Goal: Task Accomplishment & Management: Use online tool/utility

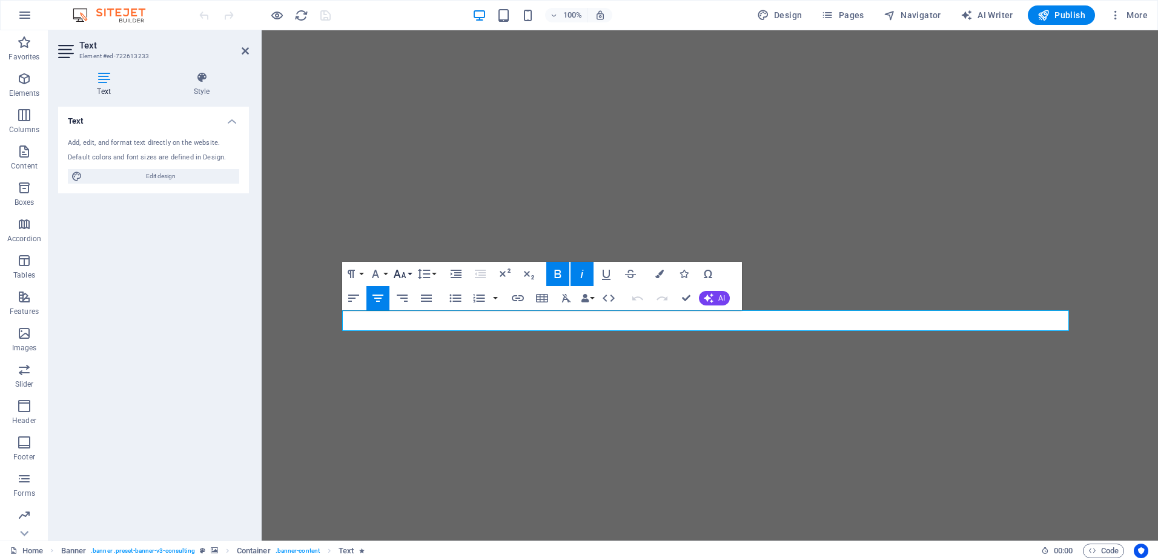
click at [410, 273] on button "Font Size" at bounding box center [402, 274] width 23 height 24
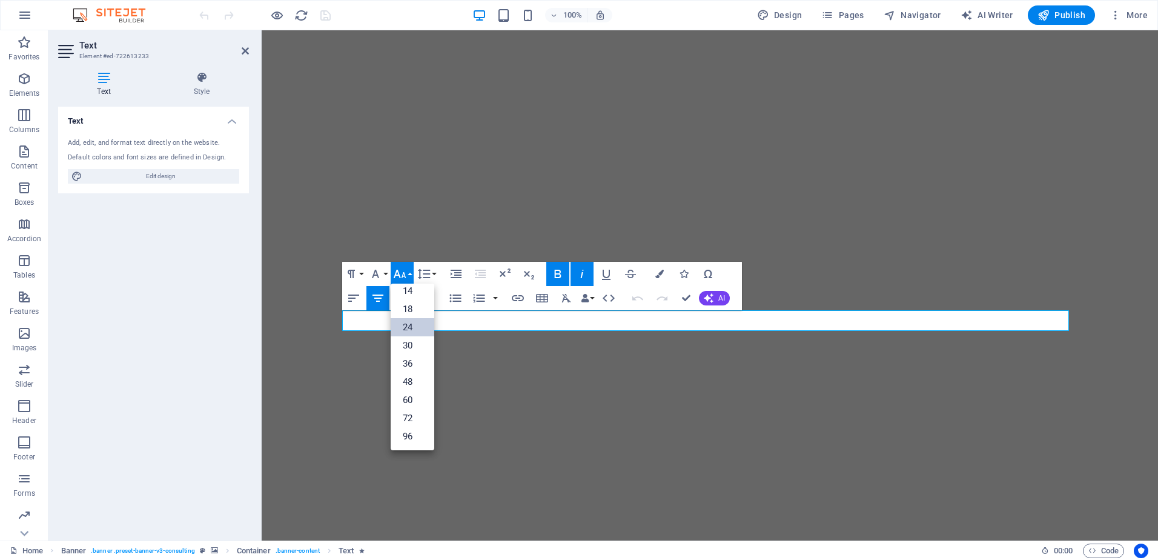
scroll to position [98, 0]
click at [410, 342] on link "30" at bounding box center [413, 345] width 44 height 18
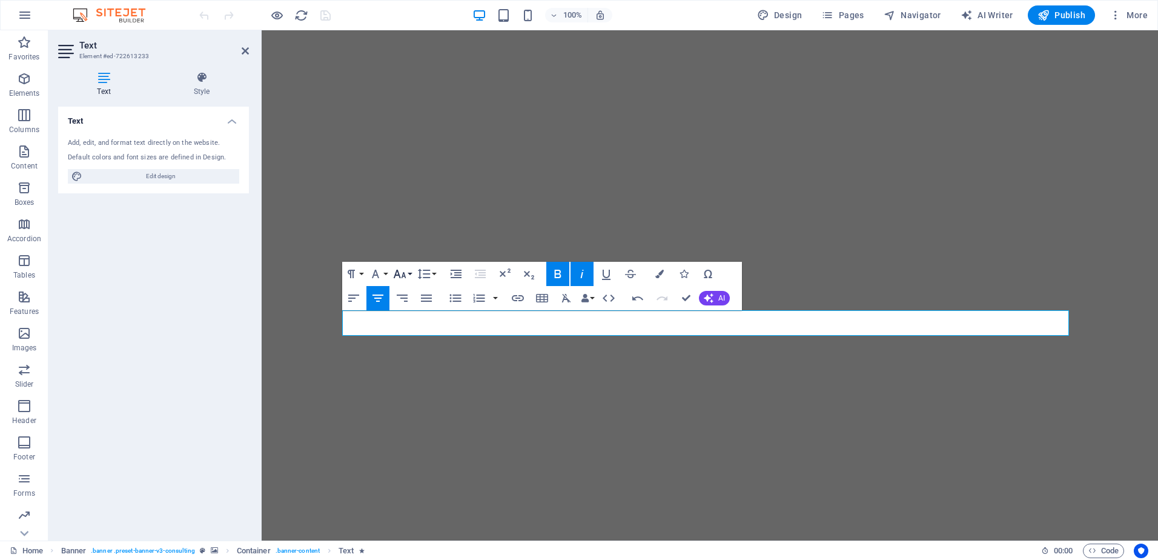
click at [408, 274] on button "Font Size" at bounding box center [402, 274] width 23 height 24
click at [416, 377] on link "48" at bounding box center [413, 382] width 44 height 18
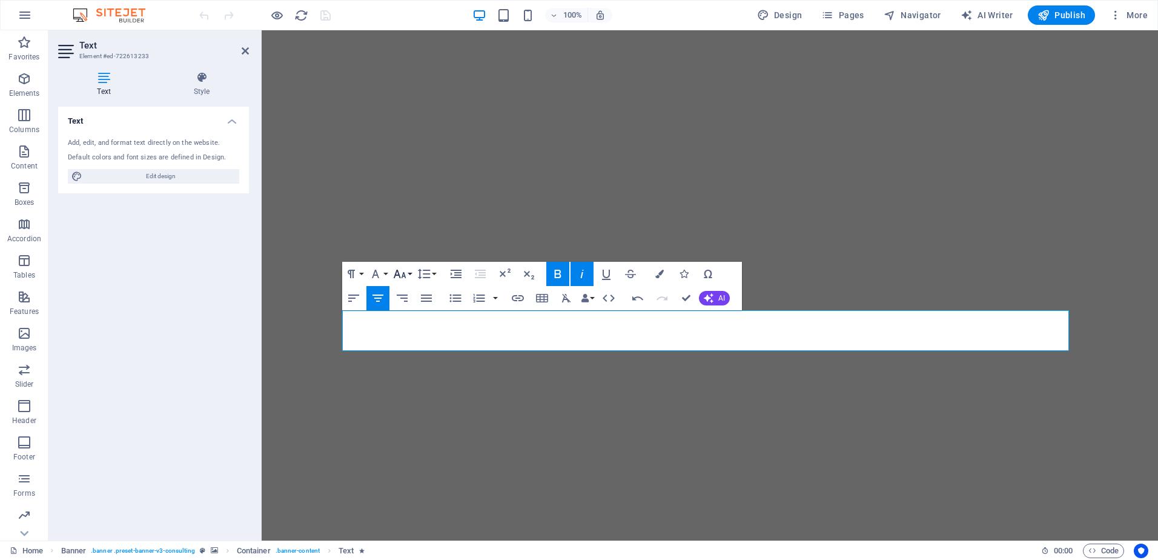
click at [408, 272] on button "Font Size" at bounding box center [402, 274] width 23 height 24
click at [408, 344] on link "30" at bounding box center [413, 345] width 44 height 18
click at [410, 274] on button "Font Size" at bounding box center [402, 274] width 23 height 24
click at [411, 340] on link "30" at bounding box center [413, 345] width 44 height 18
click at [408, 274] on button "Font Size" at bounding box center [402, 274] width 23 height 24
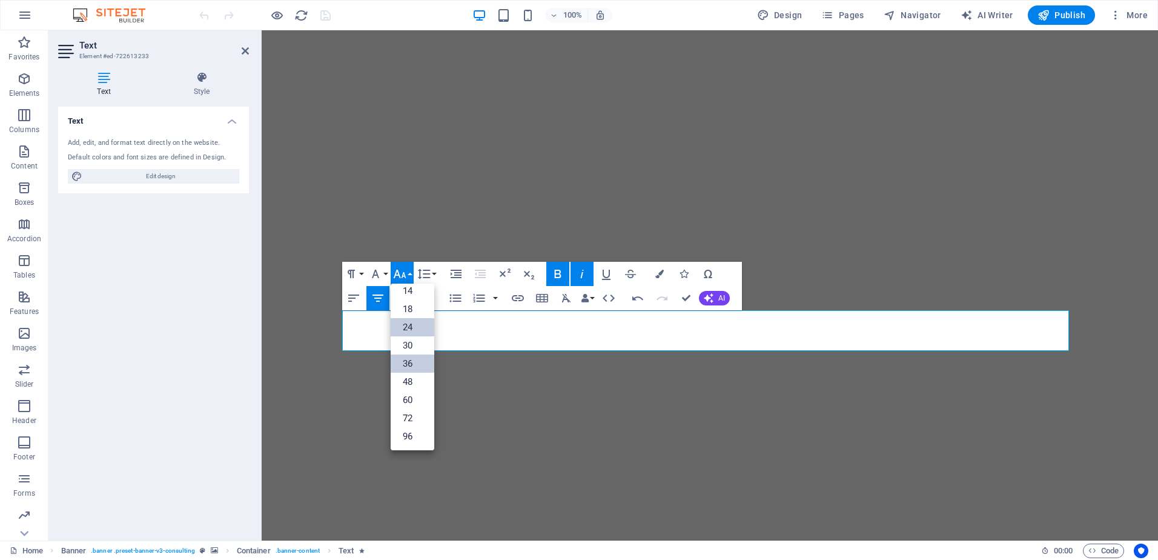
click at [405, 358] on link "36" at bounding box center [413, 363] width 44 height 18
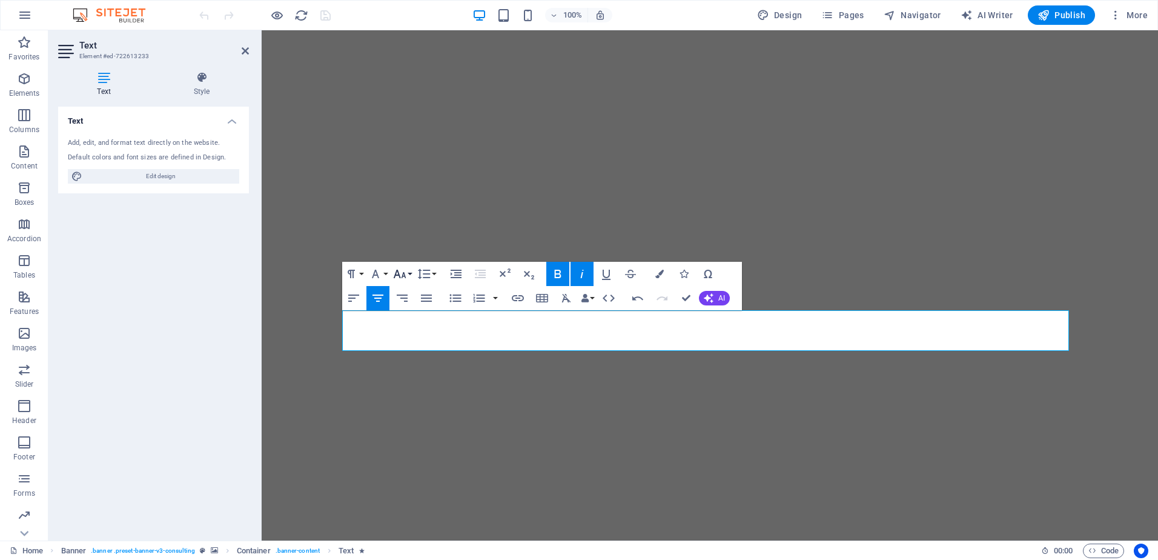
click at [408, 273] on button "Font Size" at bounding box center [402, 274] width 23 height 24
click at [409, 345] on link "30" at bounding box center [413, 345] width 44 height 18
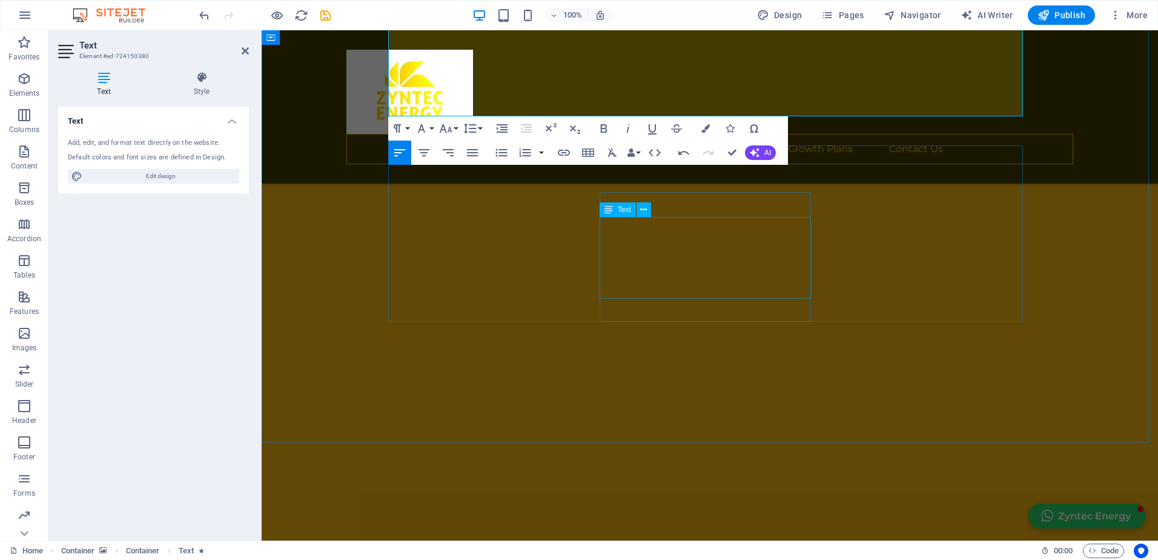
scroll to position [869, 0]
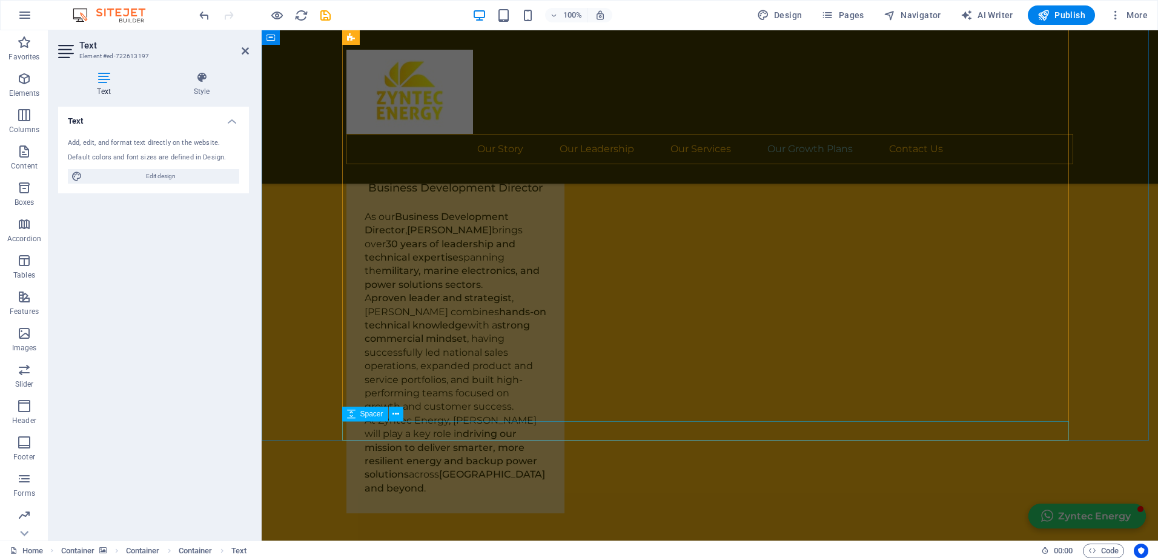
scroll to position [5790, 0]
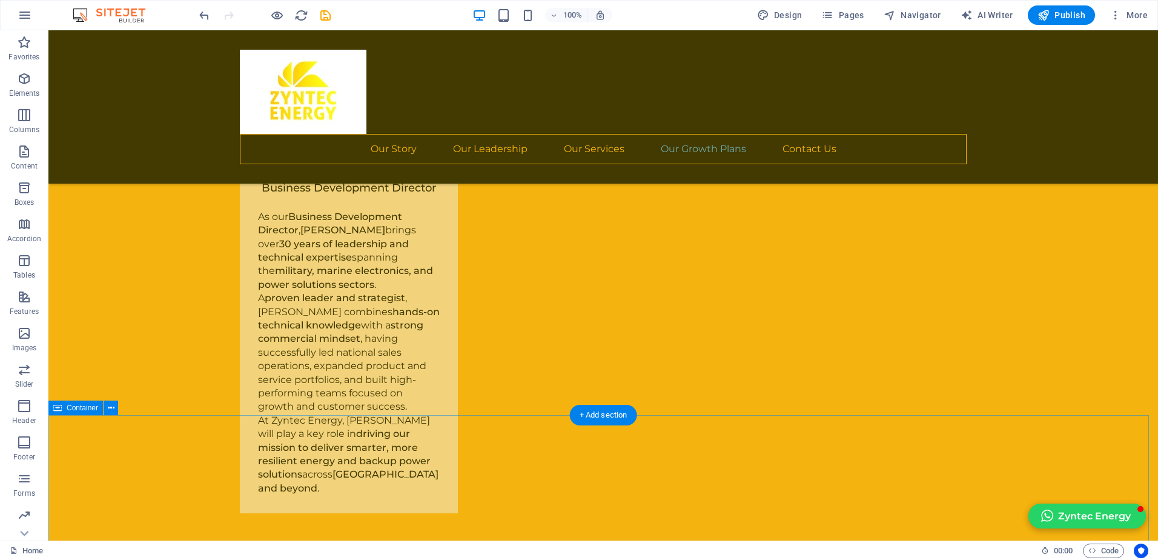
scroll to position [5823, 0]
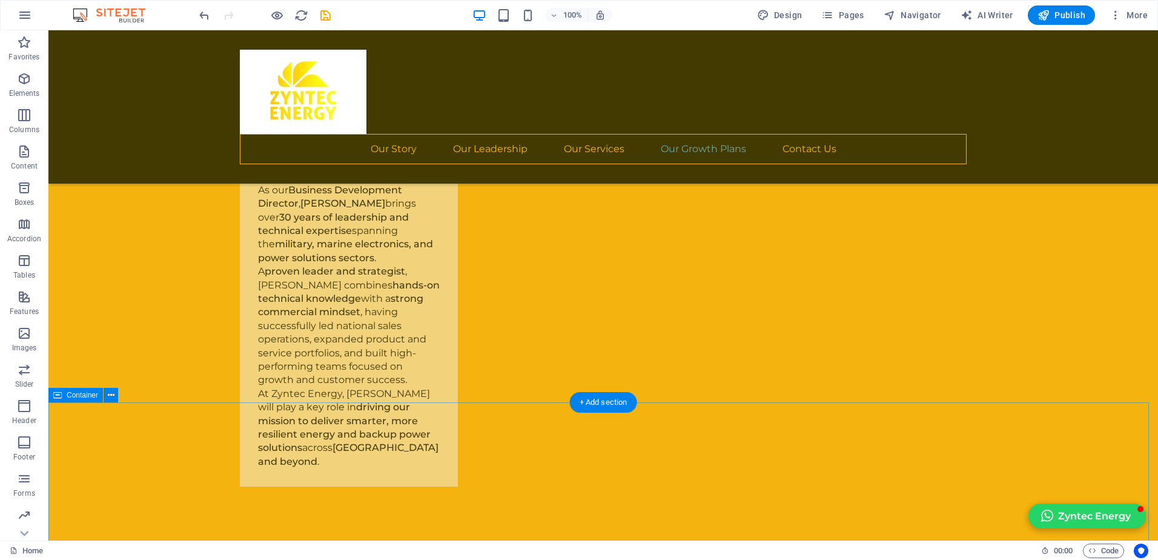
scroll to position [5790, 0]
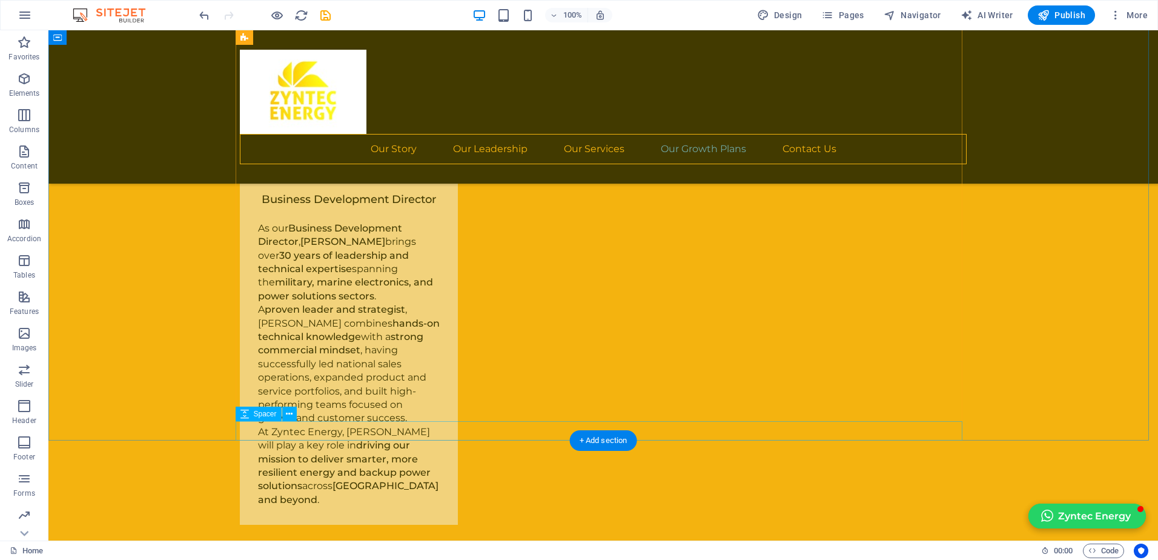
select select "px"
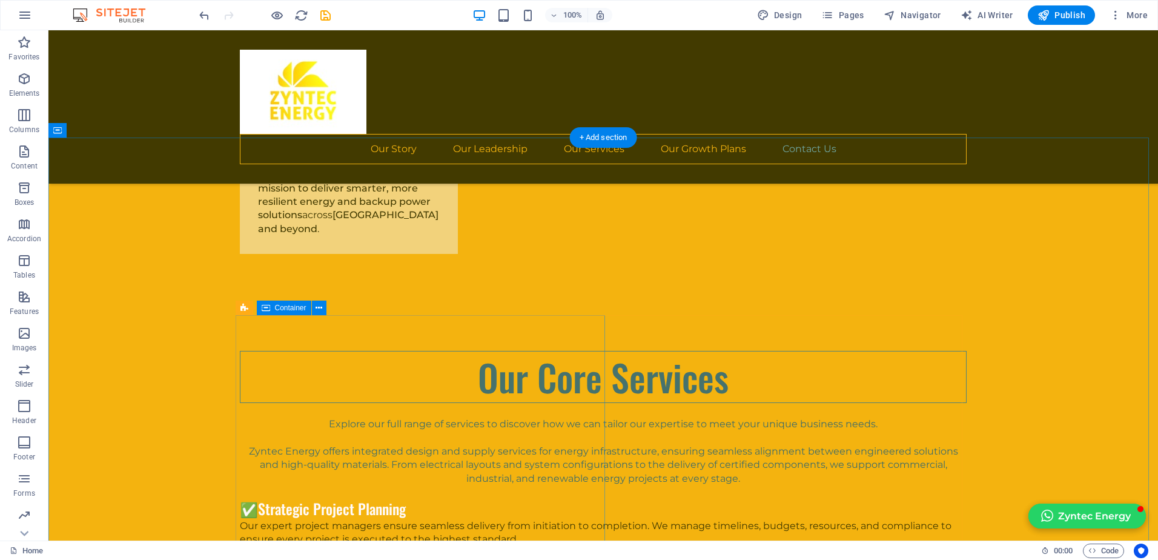
scroll to position [6032, 0]
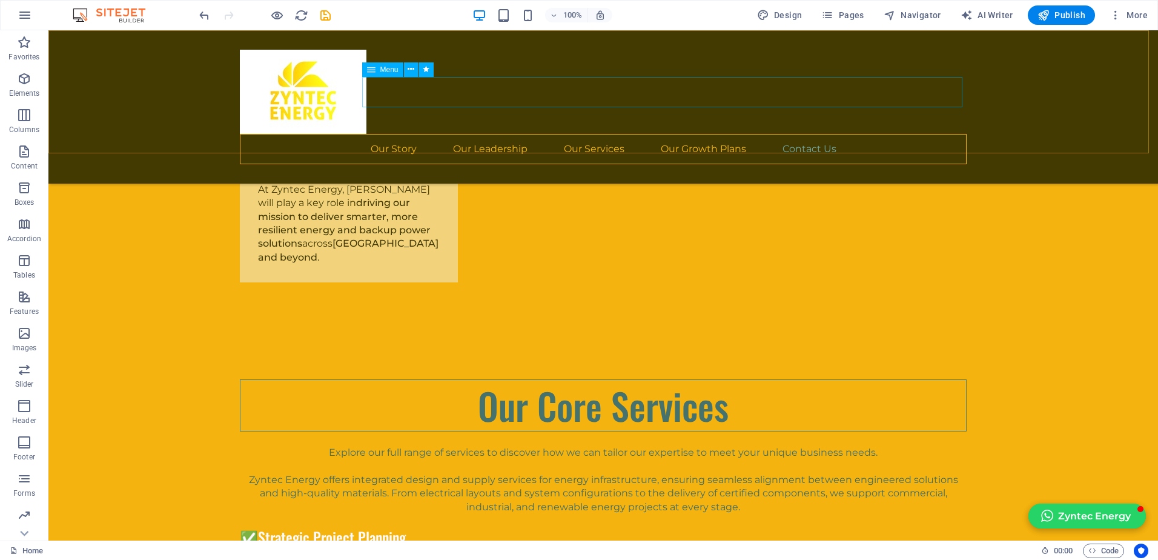
click at [768, 134] on nav "Our Story Our Leadership Our Services Our Growth Plans Contact Us" at bounding box center [603, 149] width 727 height 30
click at [766, 134] on nav "Our Story Our Leadership Our Services Our Growth Plans Contact Us" at bounding box center [603, 149] width 727 height 30
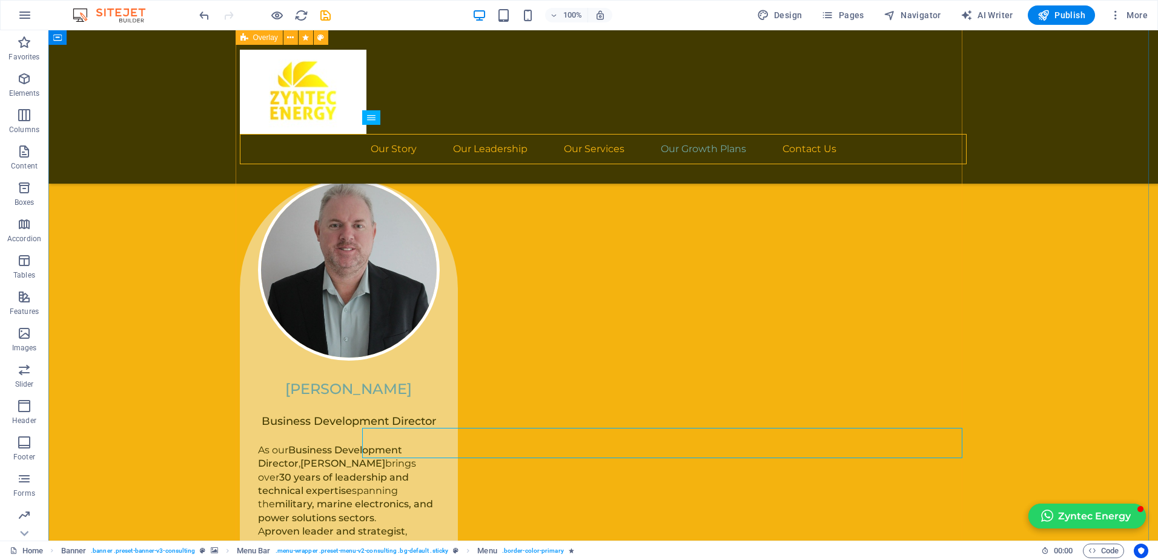
scroll to position [5548, 0]
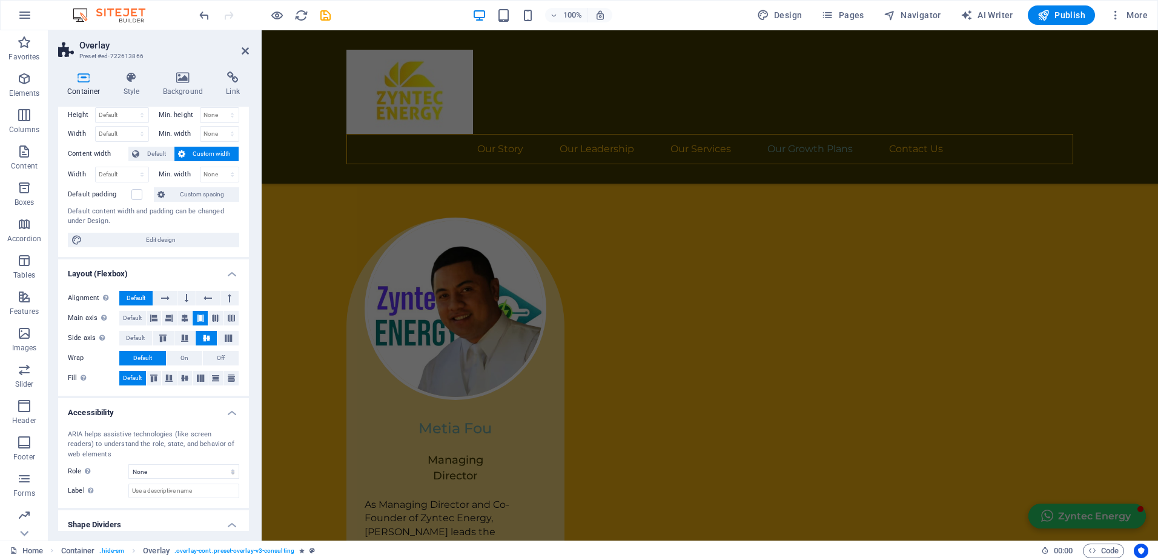
scroll to position [0, 0]
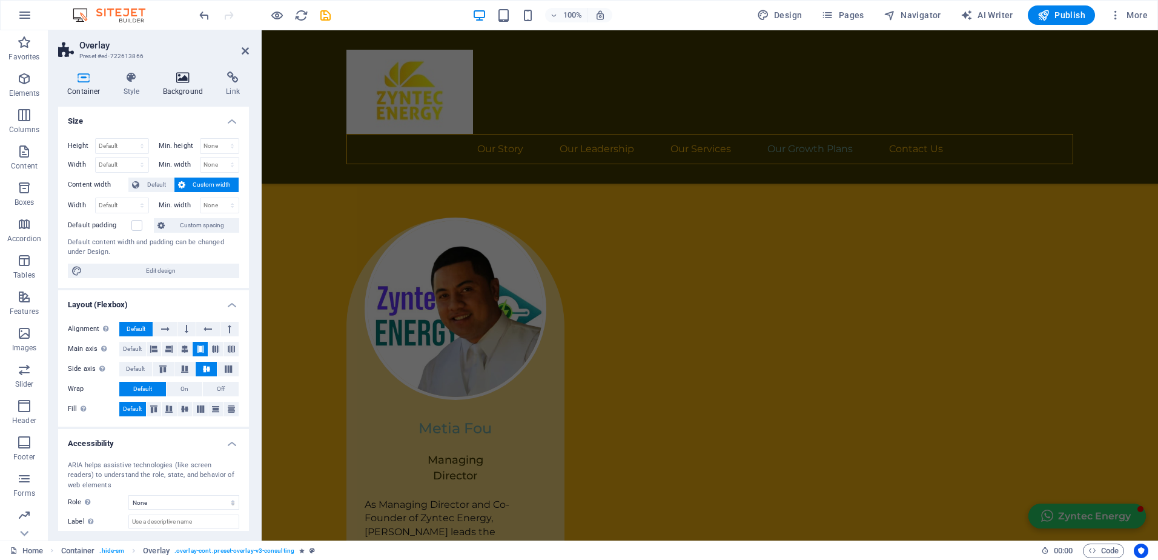
click at [184, 87] on h4 "Background" at bounding box center [186, 83] width 64 height 25
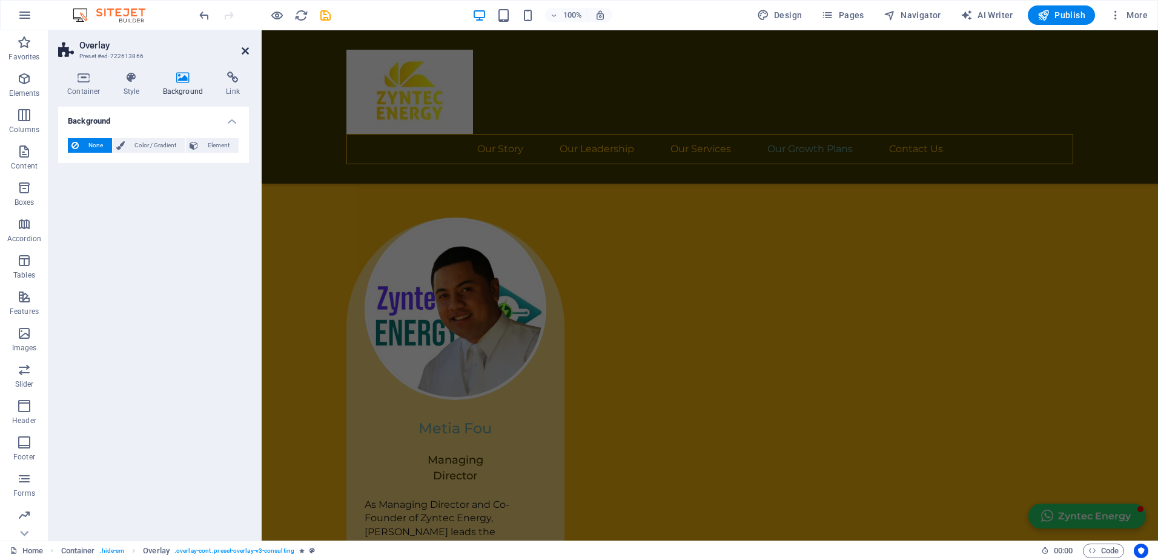
click at [247, 49] on icon at bounding box center [245, 51] width 7 height 10
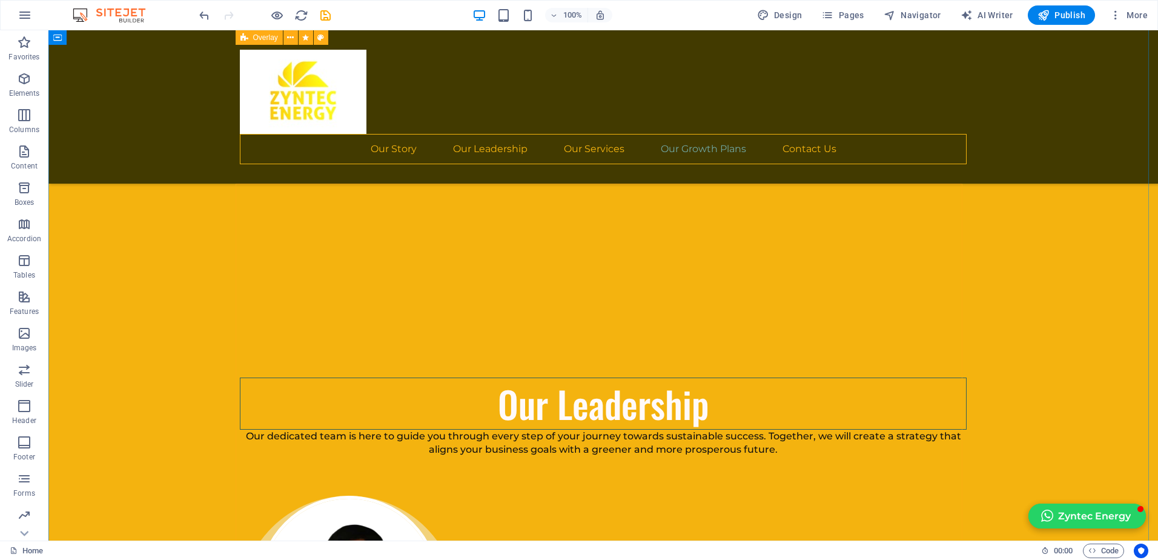
scroll to position [4639, 0]
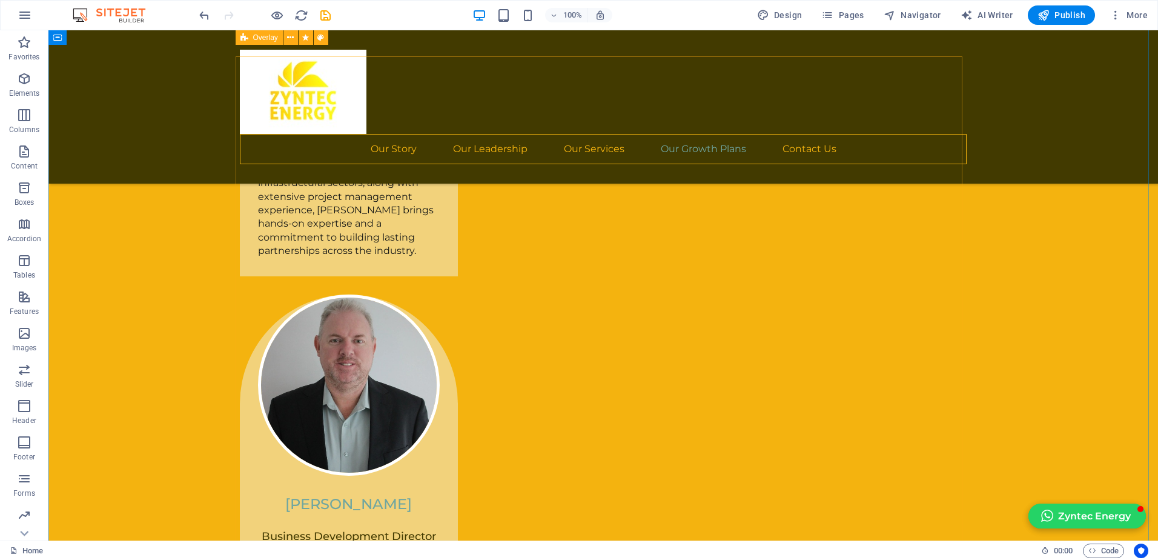
scroll to position [5426, 0]
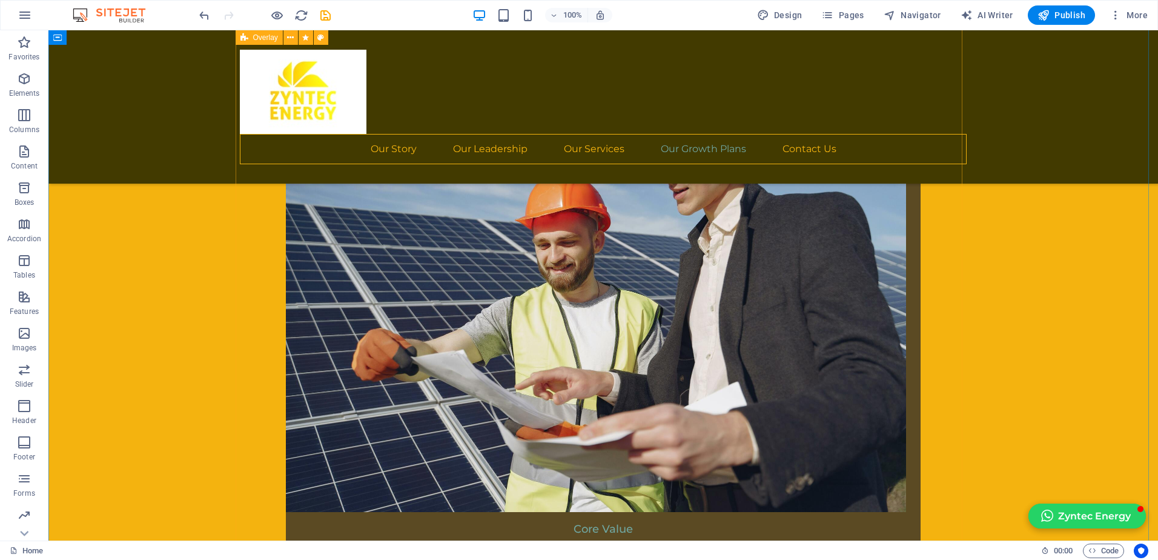
scroll to position [3427, 0]
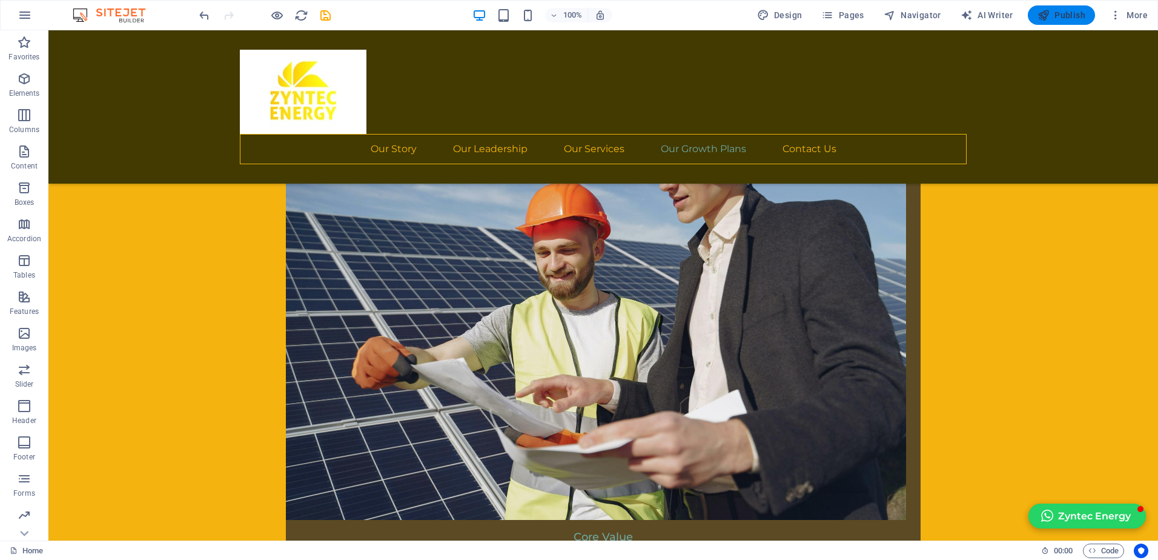
click at [1056, 16] on span "Publish" at bounding box center [1062, 15] width 48 height 12
checkbox input "false"
